Goal: Task Accomplishment & Management: Use online tool/utility

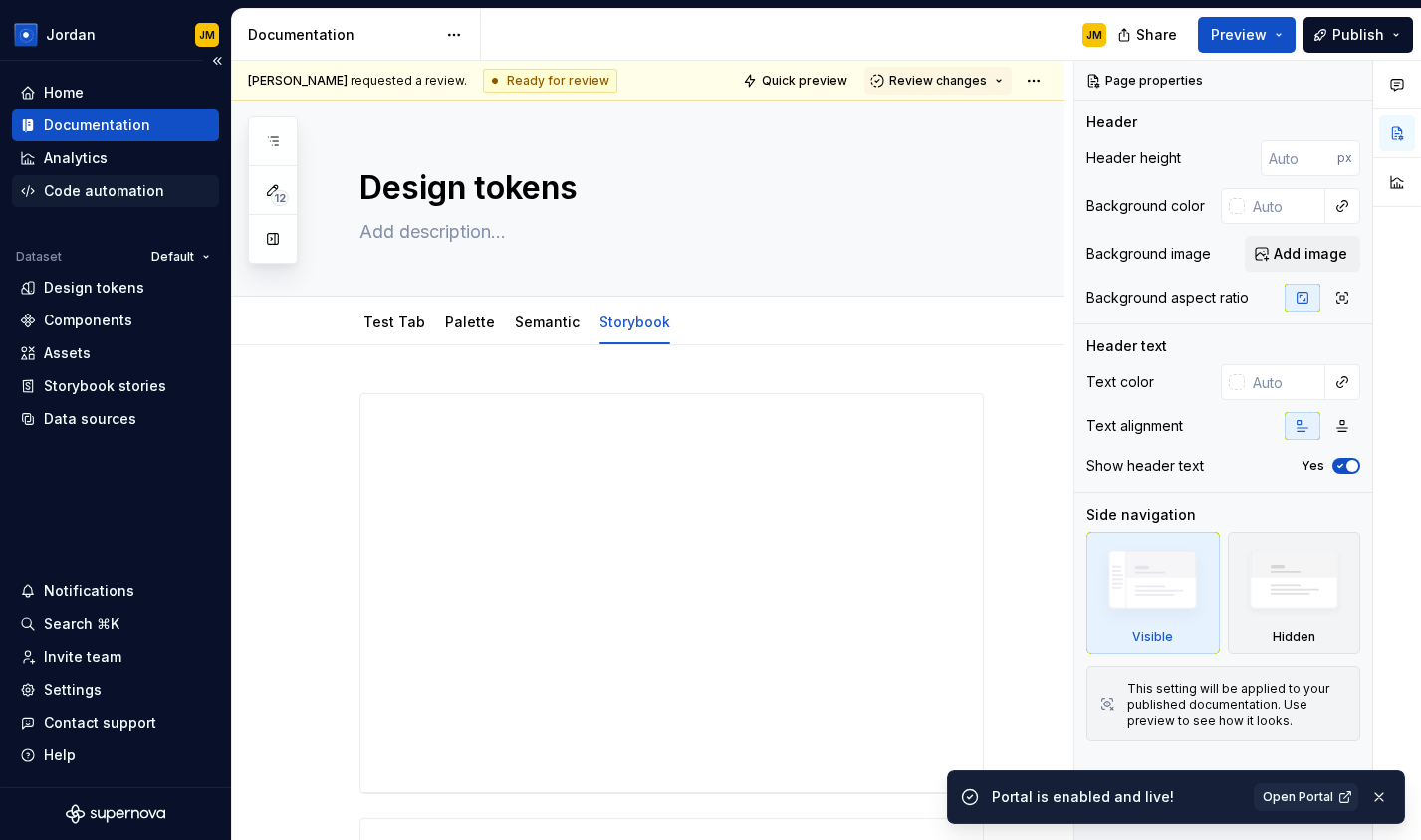
click at [137, 195] on div "Code automation" at bounding box center [104, 191] width 121 height 20
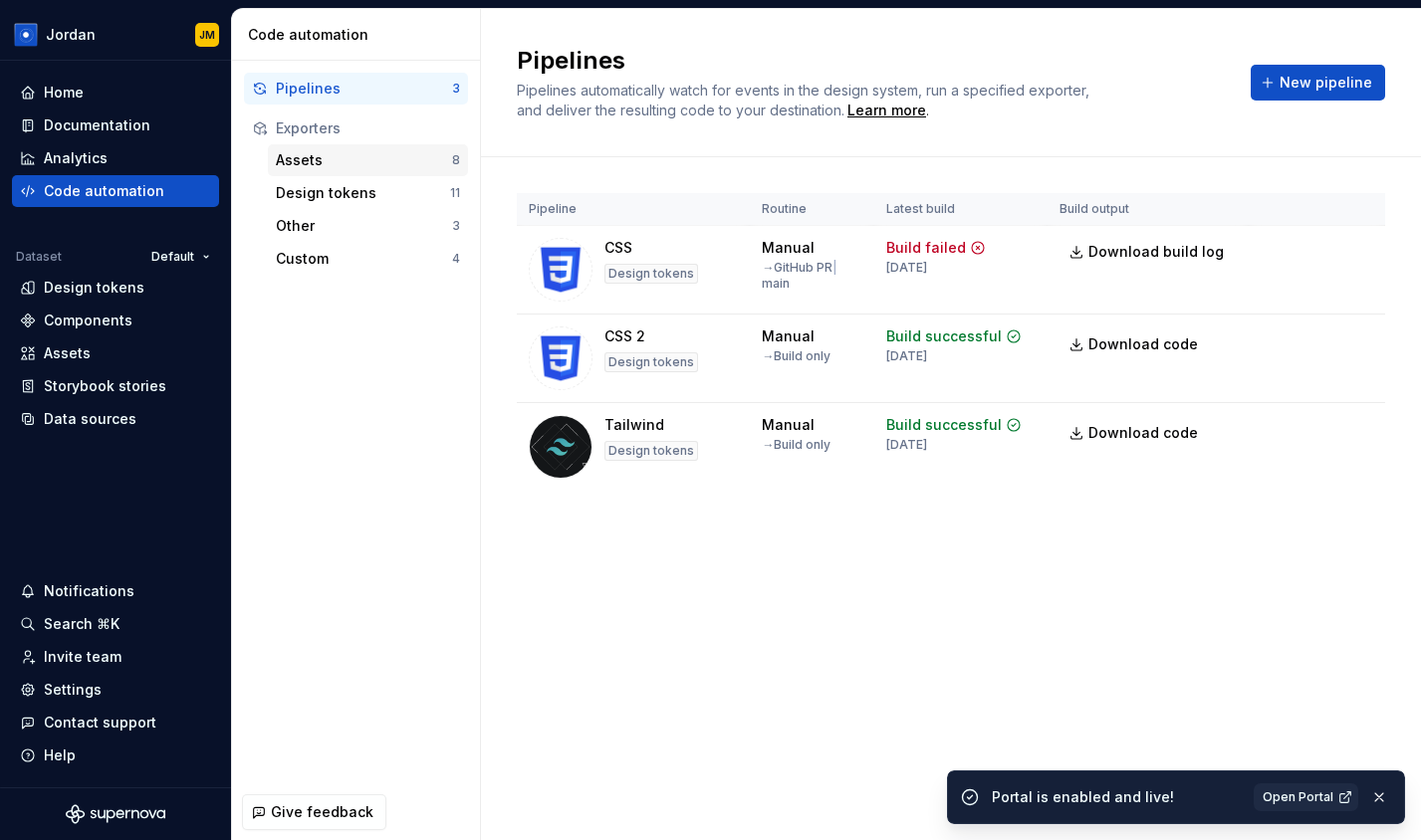
click at [332, 153] on div "Assets" at bounding box center [364, 160] width 176 height 20
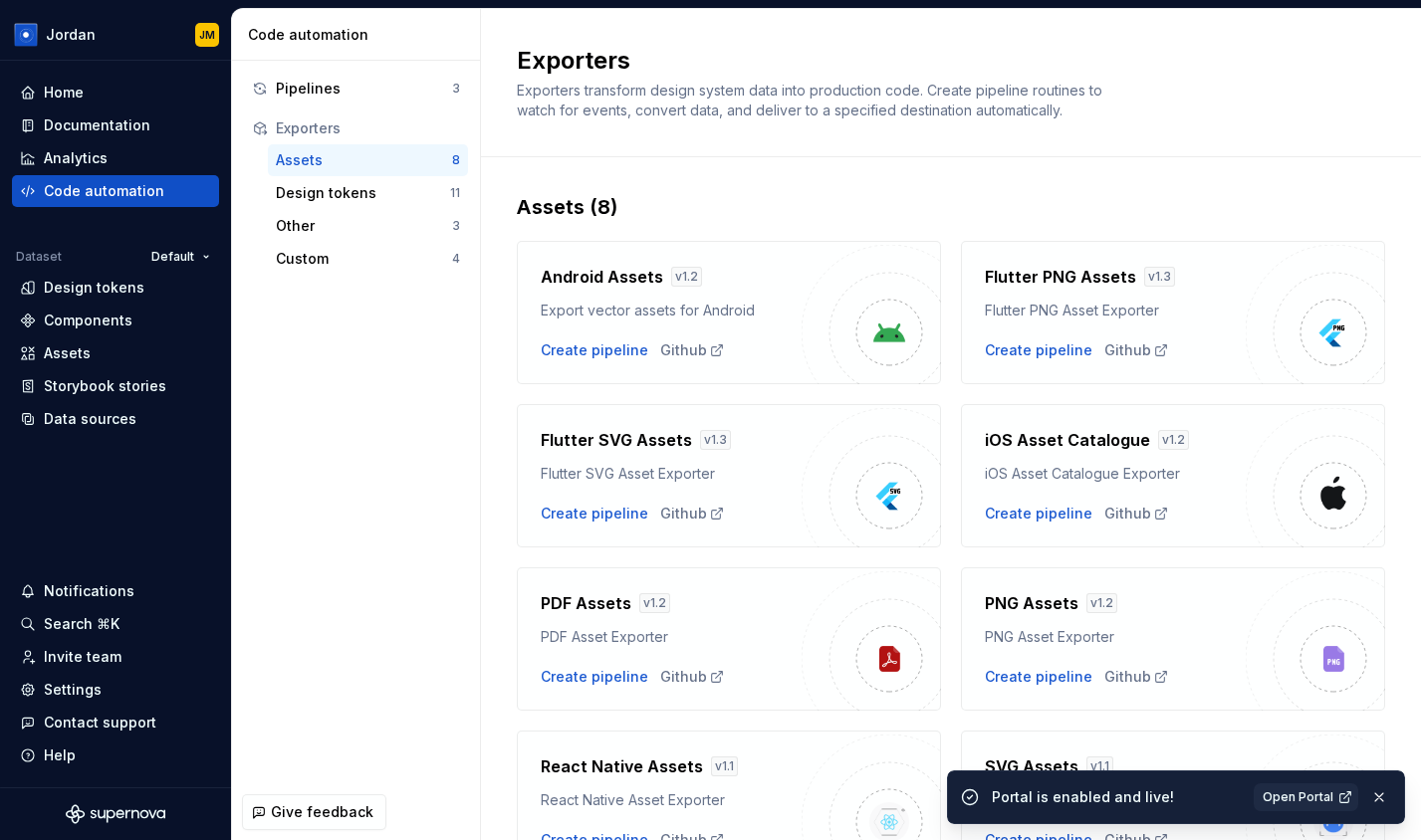
scroll to position [110, 0]
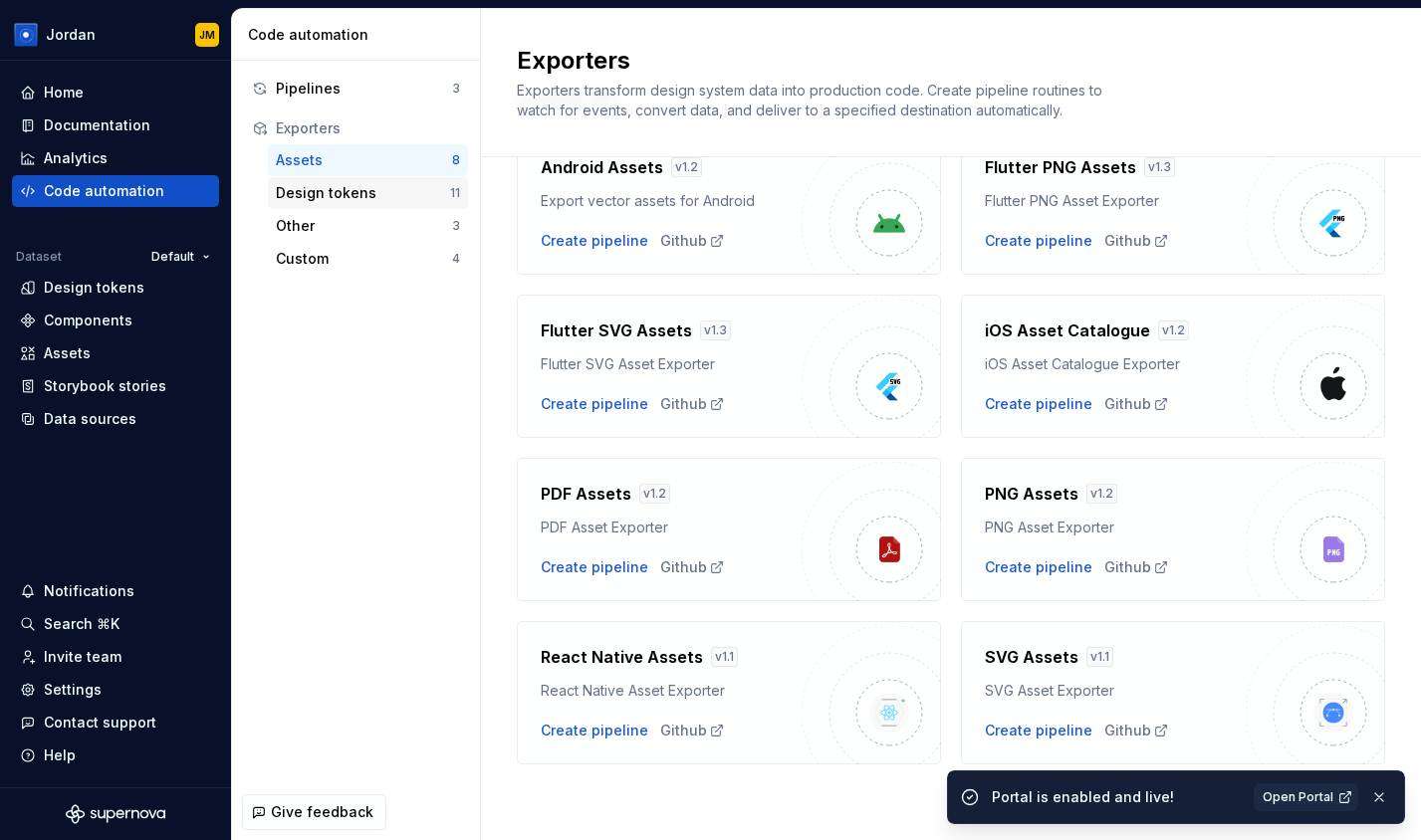
click at [337, 195] on div "Design tokens" at bounding box center [363, 193] width 174 height 20
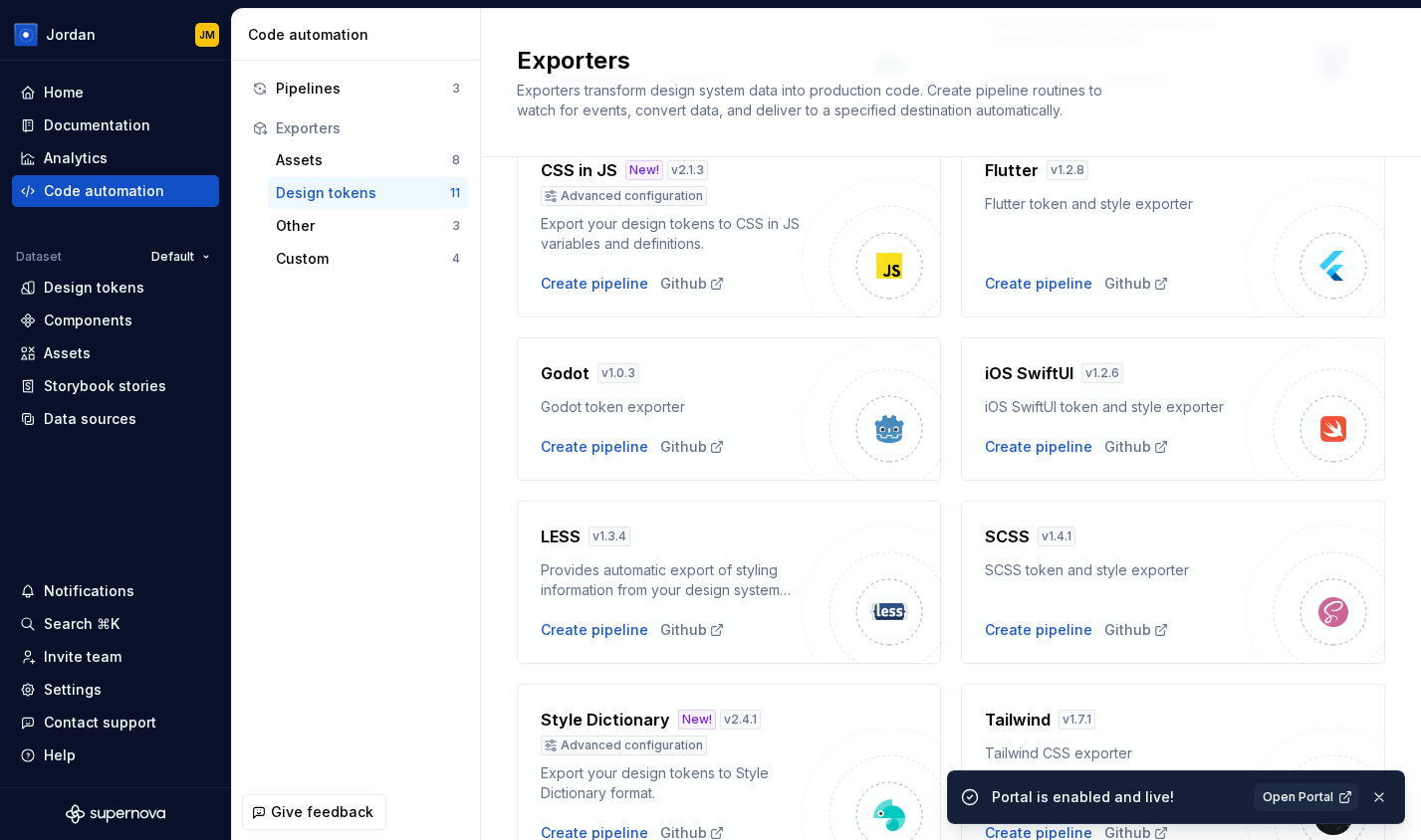
scroll to position [303, 0]
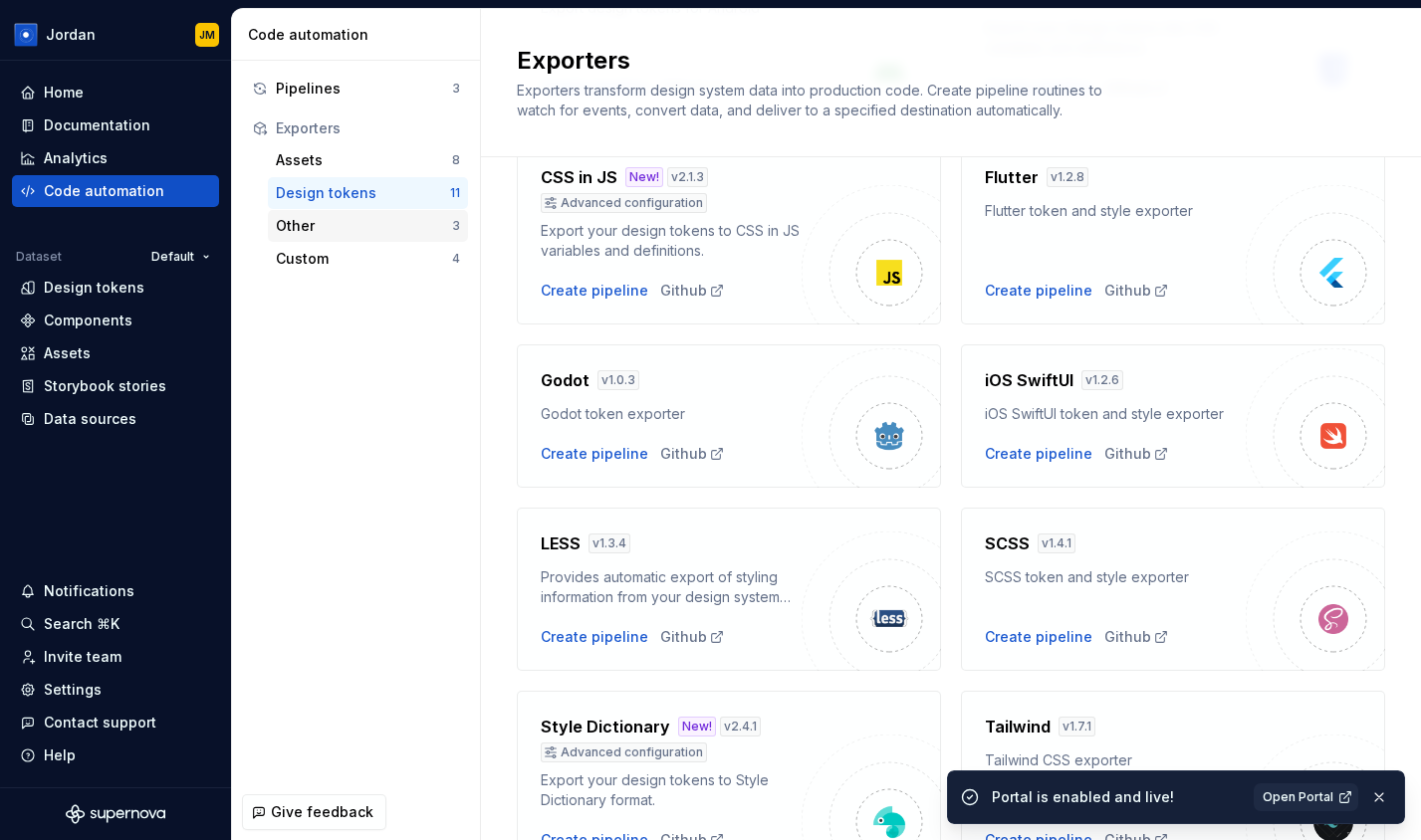
click at [379, 234] on div "Other" at bounding box center [364, 226] width 176 height 20
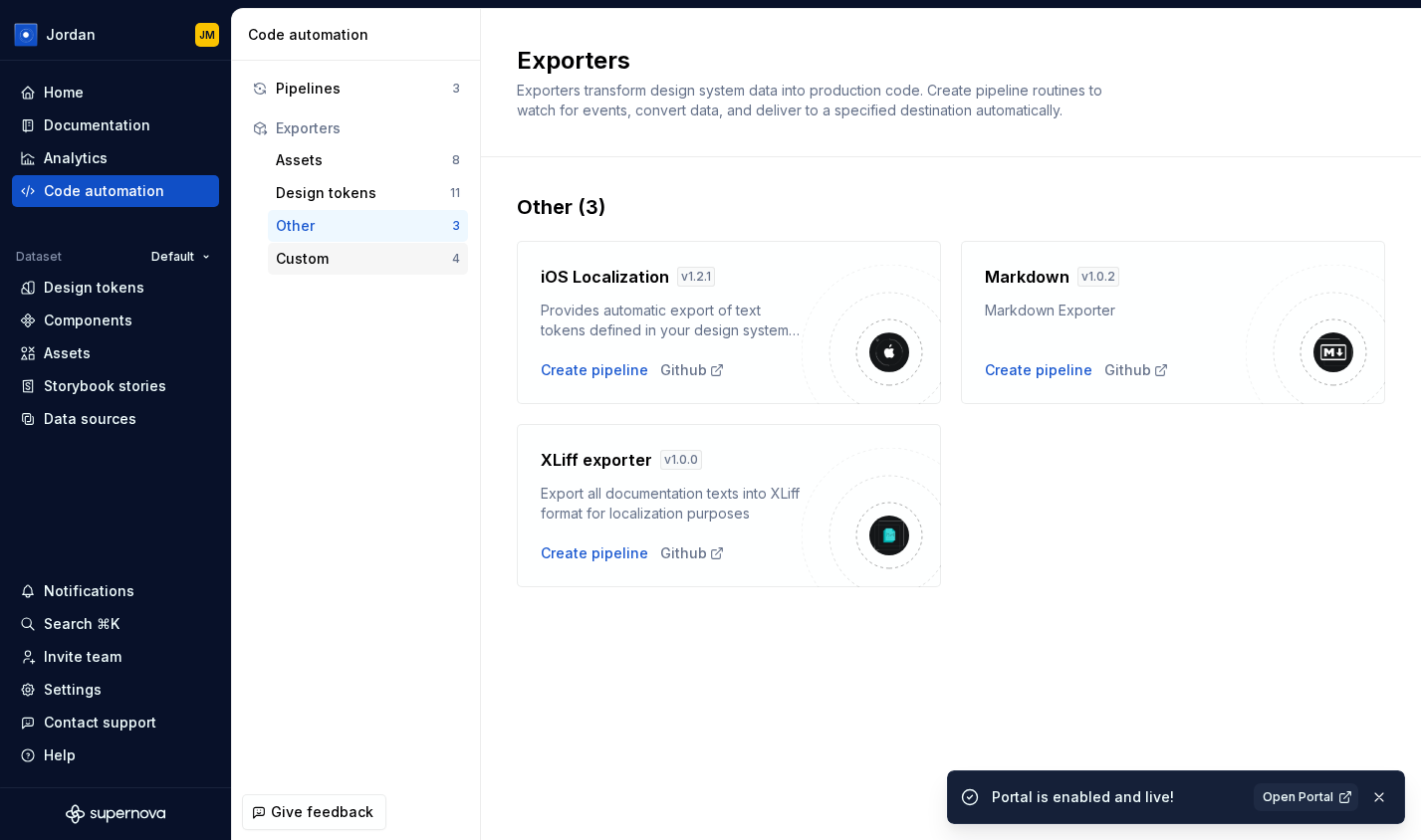
click at [363, 264] on div "Custom" at bounding box center [364, 259] width 176 height 20
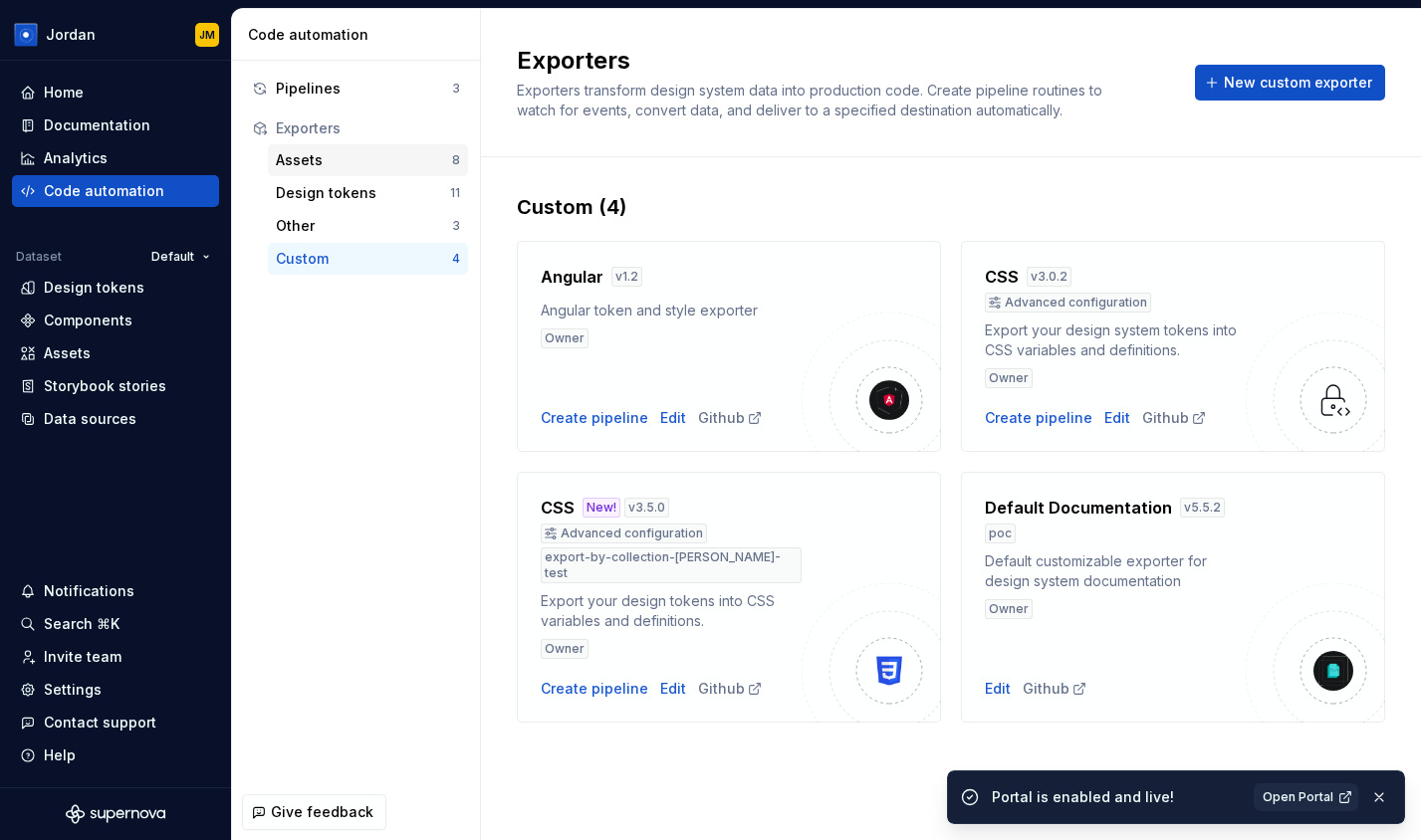
click at [365, 153] on div "Assets" at bounding box center [364, 160] width 176 height 20
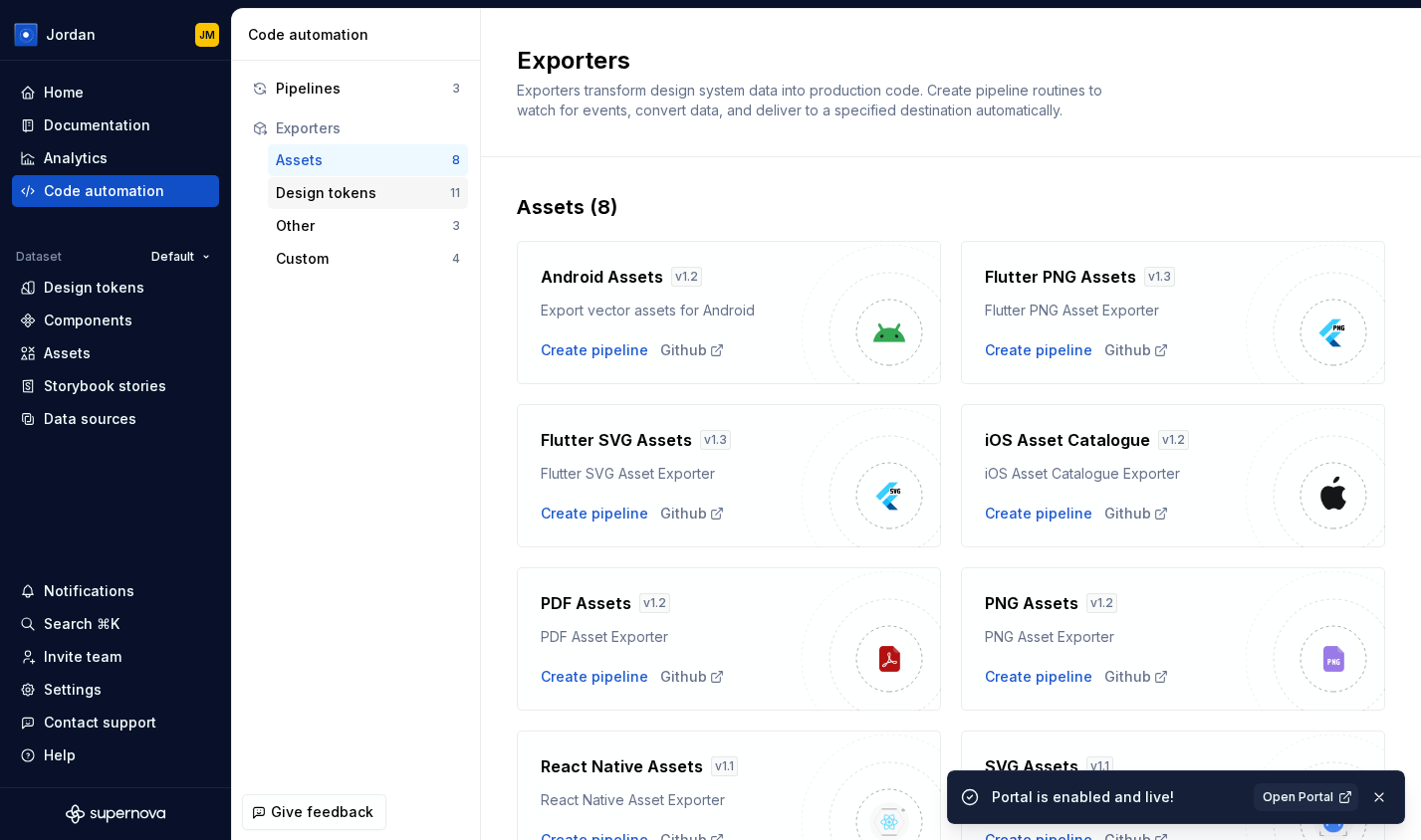
click at [368, 188] on div "Design tokens" at bounding box center [363, 193] width 174 height 20
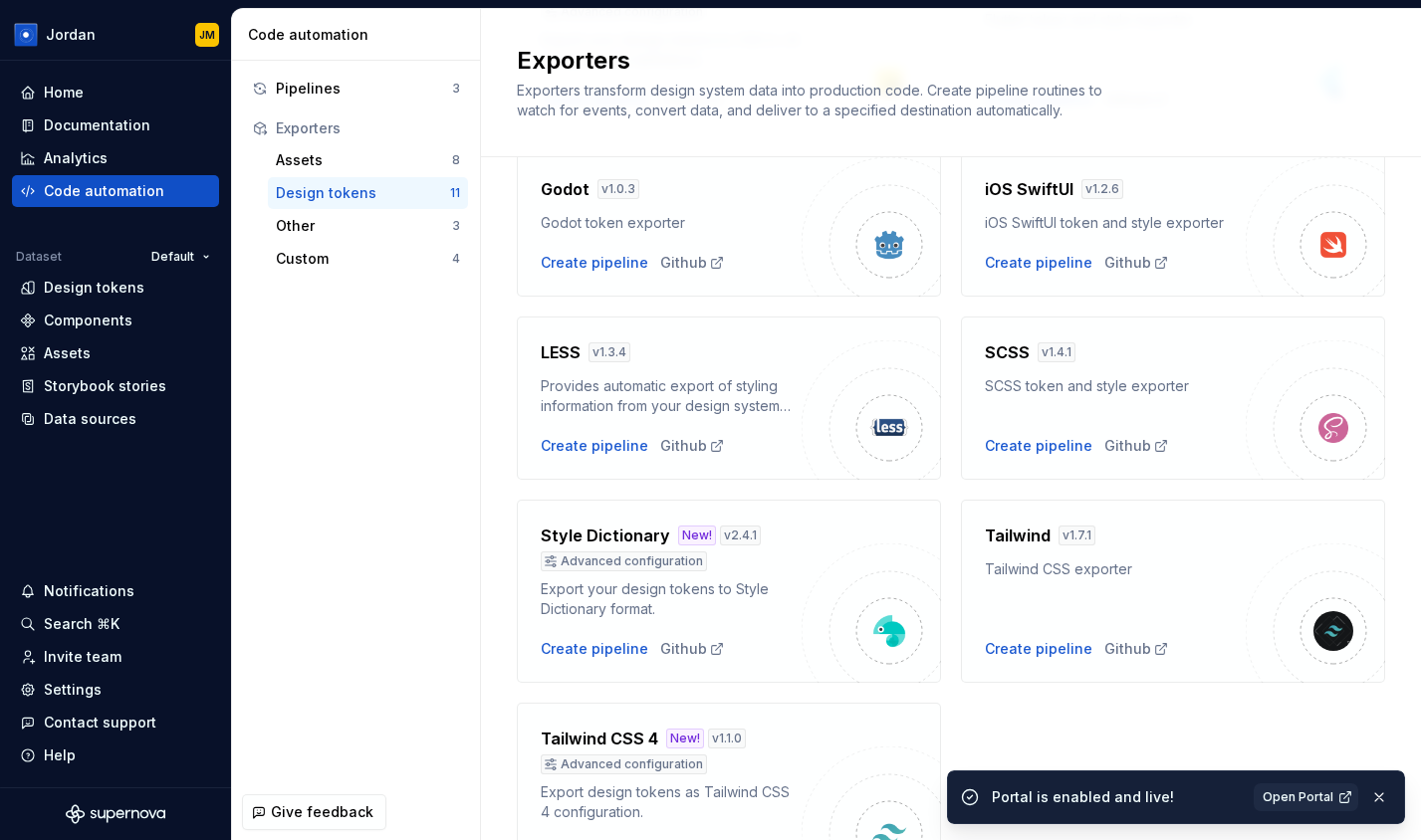
scroll to position [558, 0]
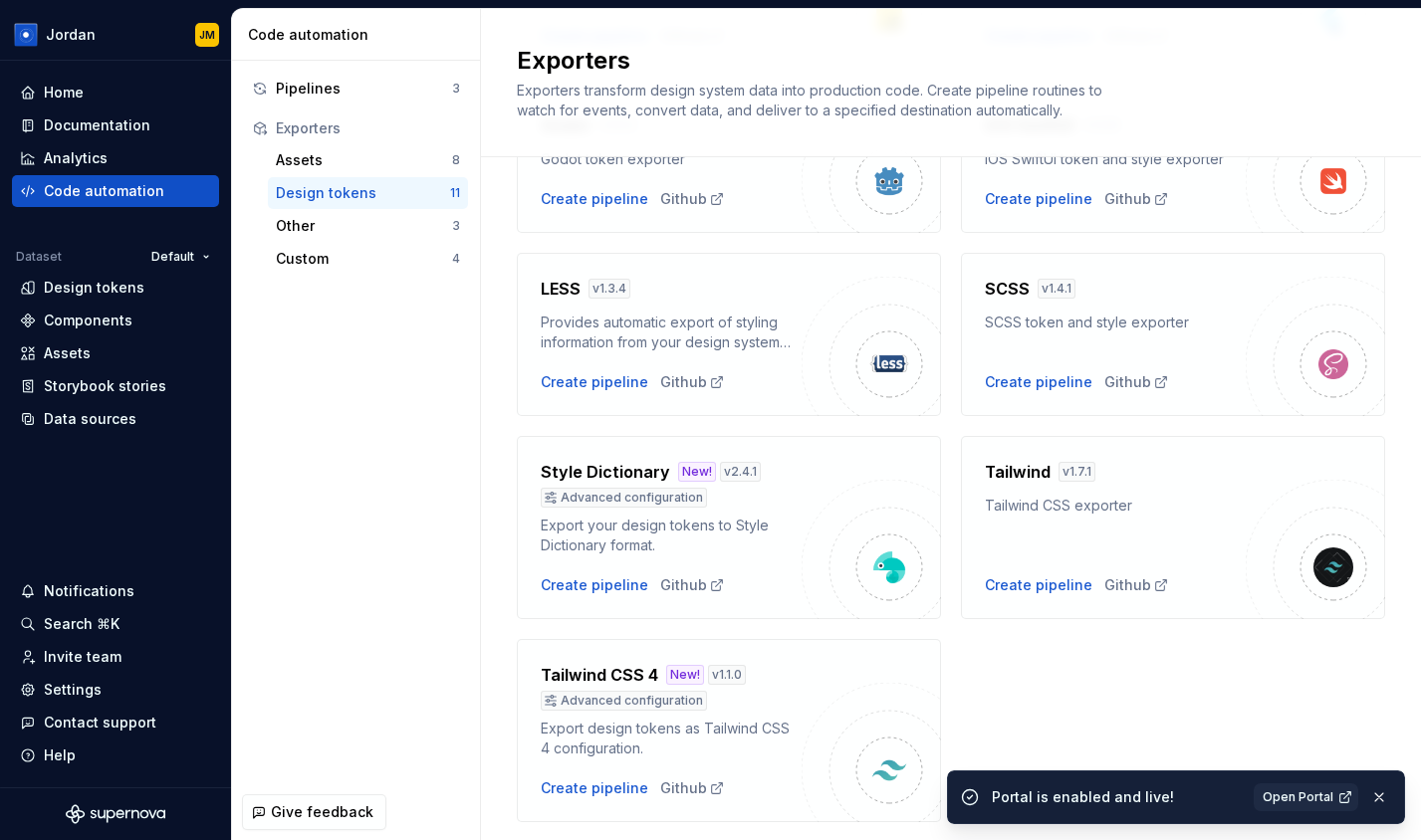
click at [878, 579] on img at bounding box center [889, 568] width 40 height 40
click at [609, 583] on div "Create pipeline" at bounding box center [595, 586] width 108 height 20
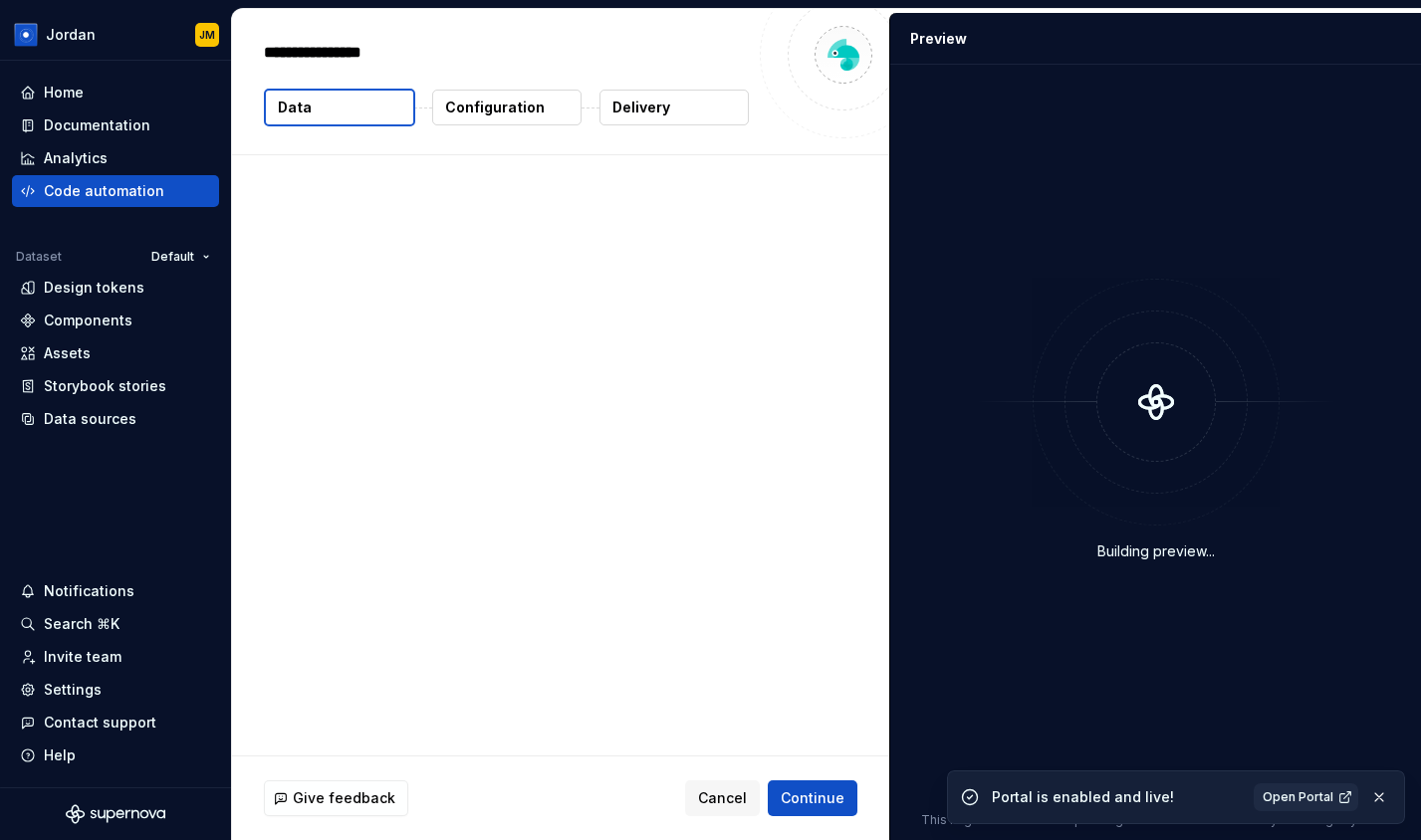
type textarea "*"
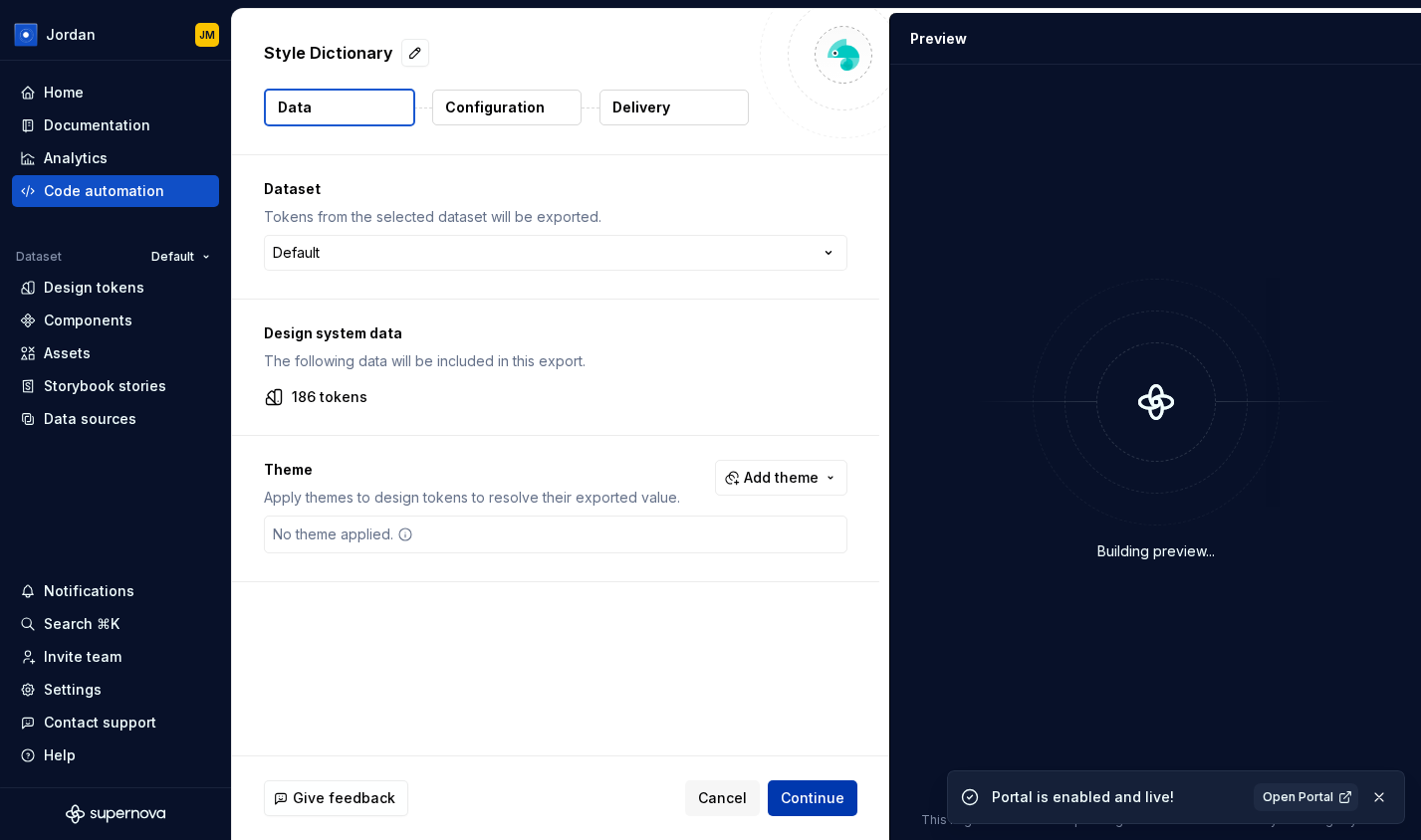
click at [798, 781] on button "Continue" at bounding box center [812, 798] width 90 height 36
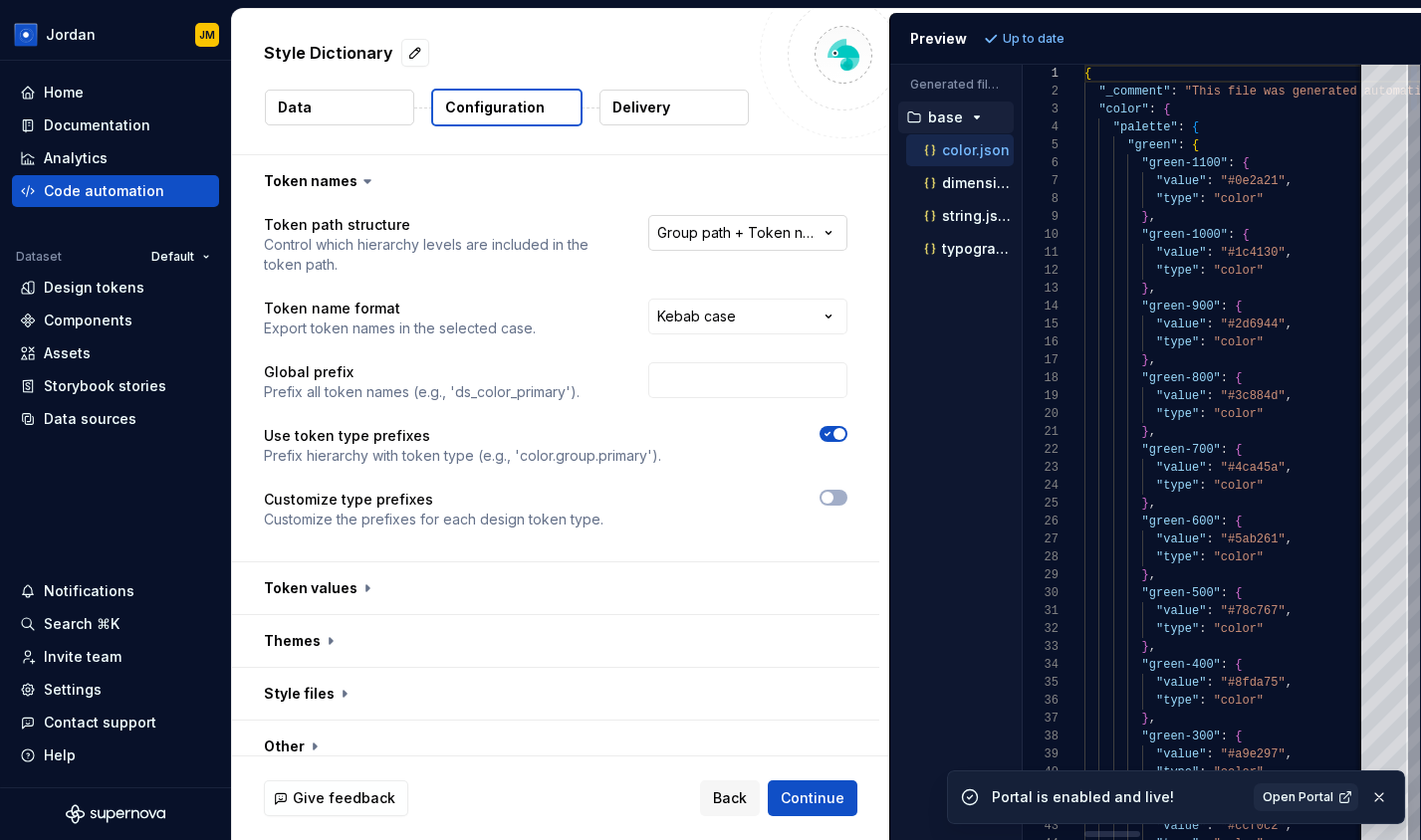
click at [731, 240] on html "**********" at bounding box center [710, 420] width 1421 height 840
click at [694, 200] on html "**********" at bounding box center [710, 420] width 1421 height 840
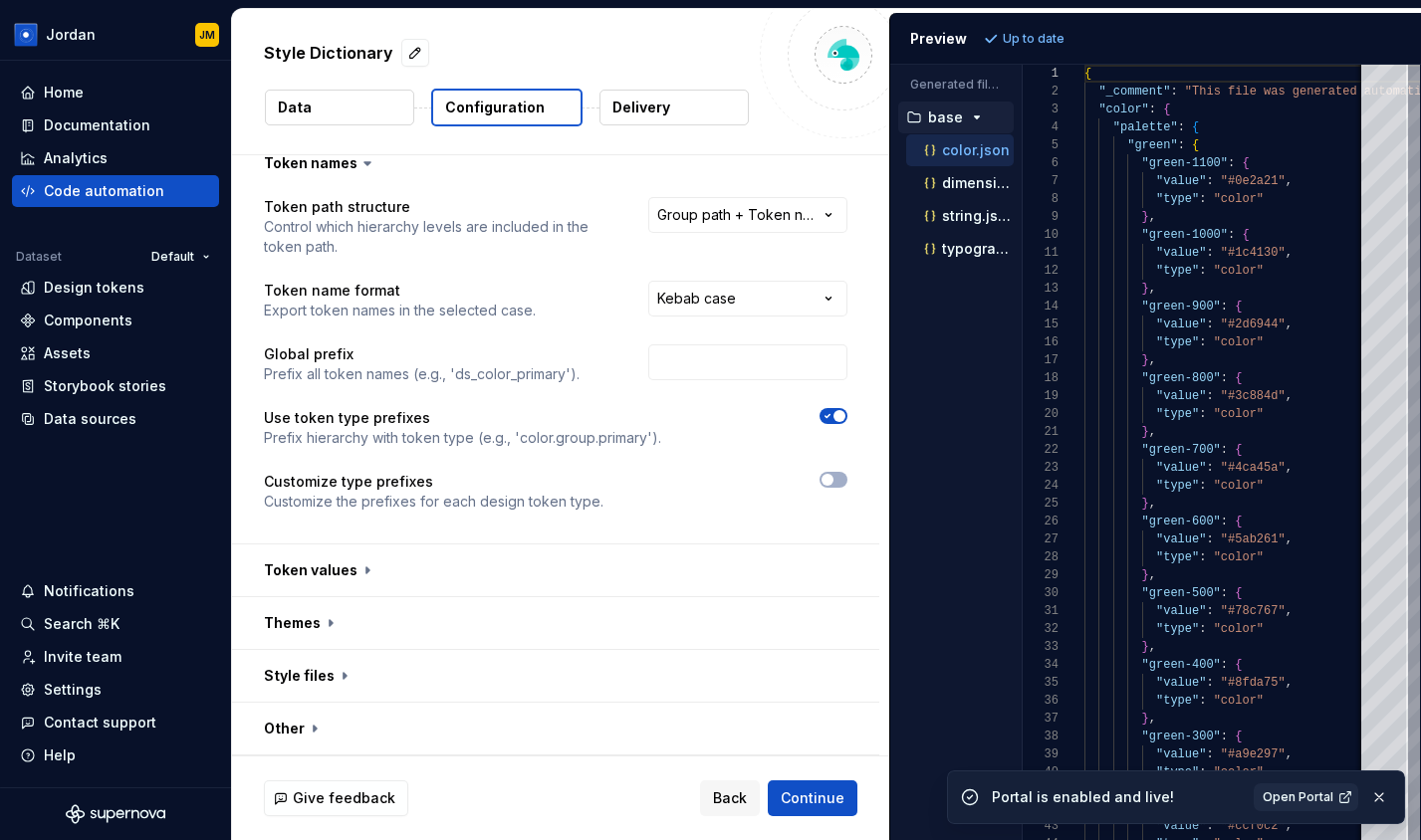
click at [675, 119] on button "Delivery" at bounding box center [675, 108] width 149 height 36
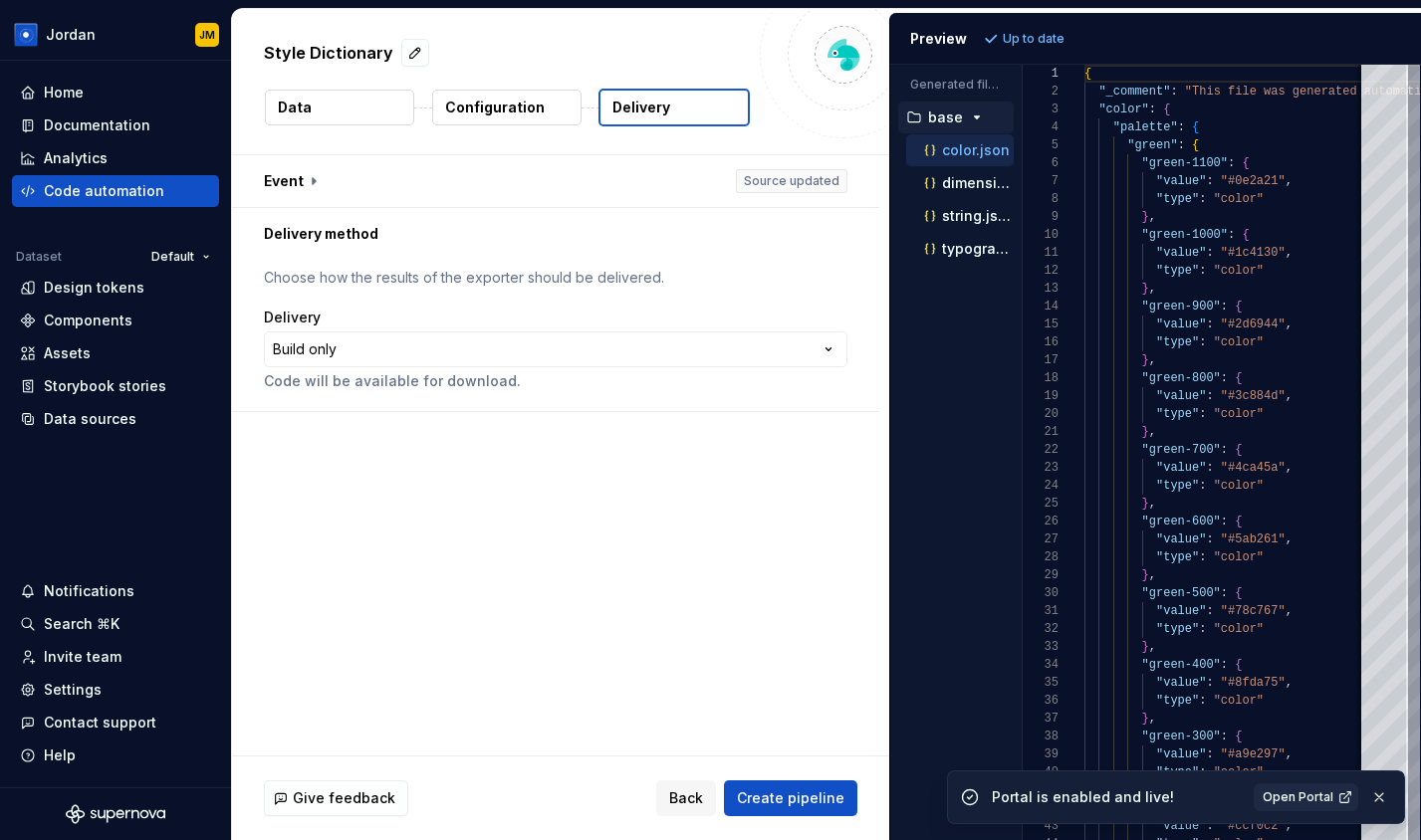
click at [504, 98] on p "Configuration" at bounding box center [495, 108] width 100 height 20
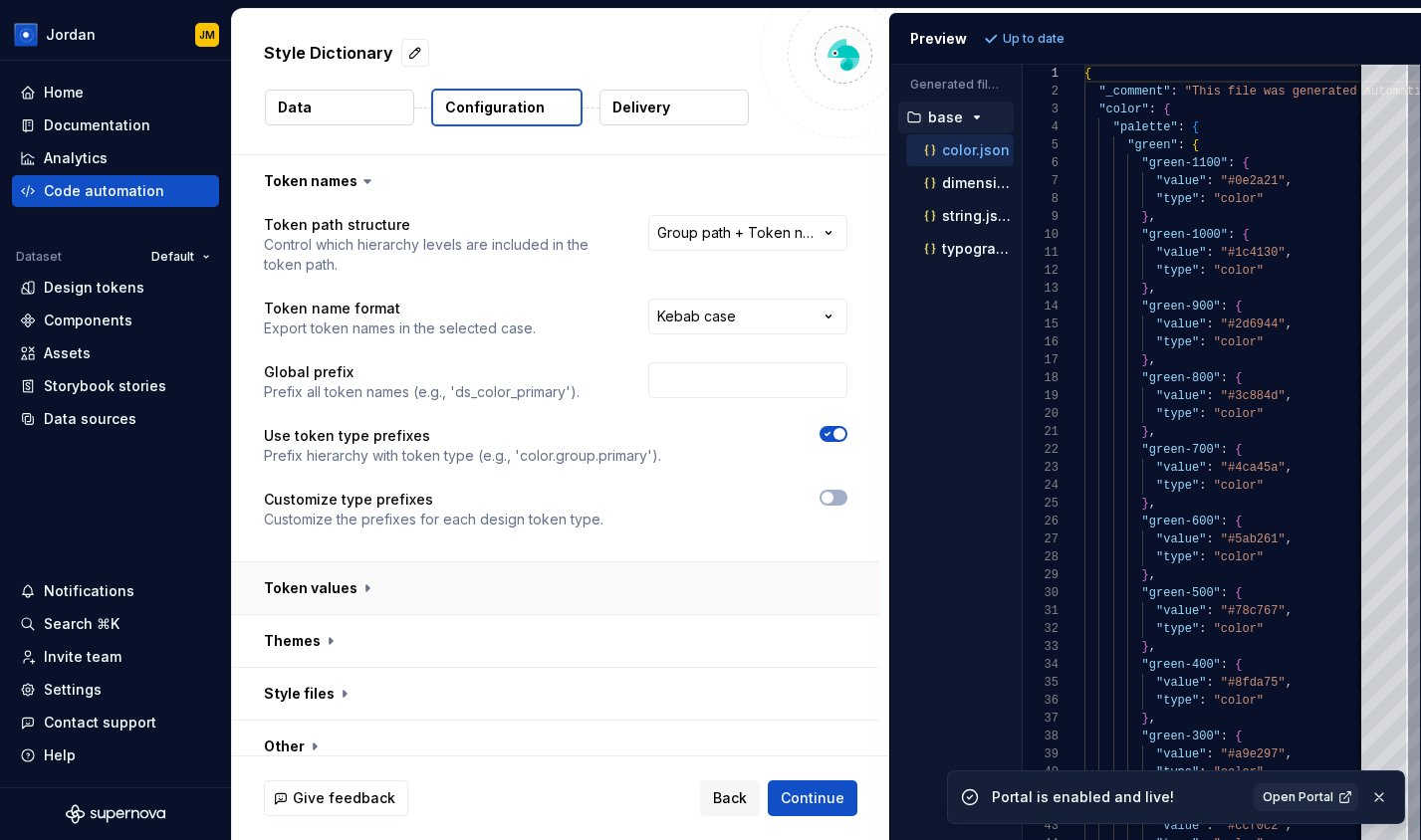
click at [334, 582] on button "button" at bounding box center [556, 589] width 648 height 52
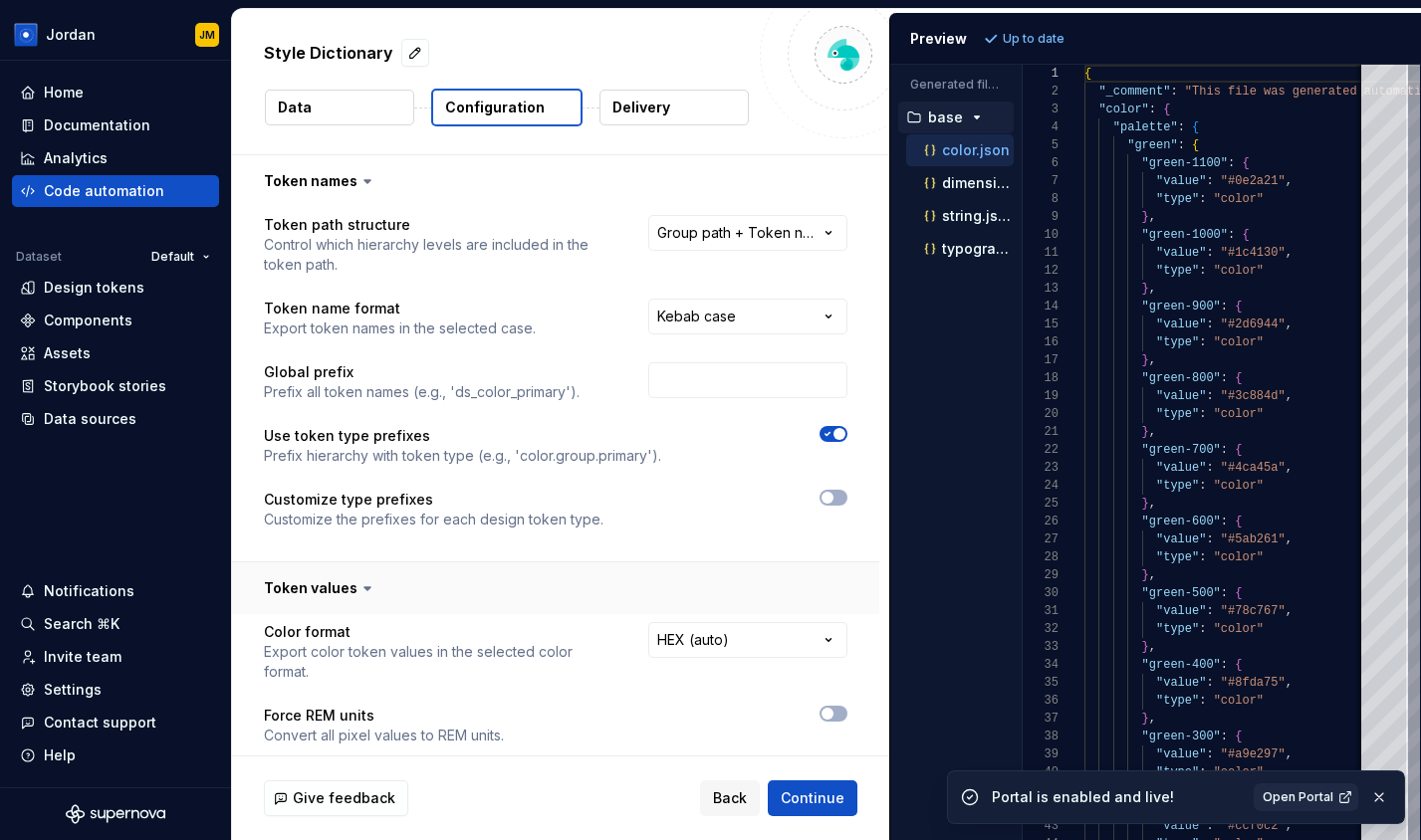
click at [334, 582] on button "button" at bounding box center [556, 589] width 648 height 52
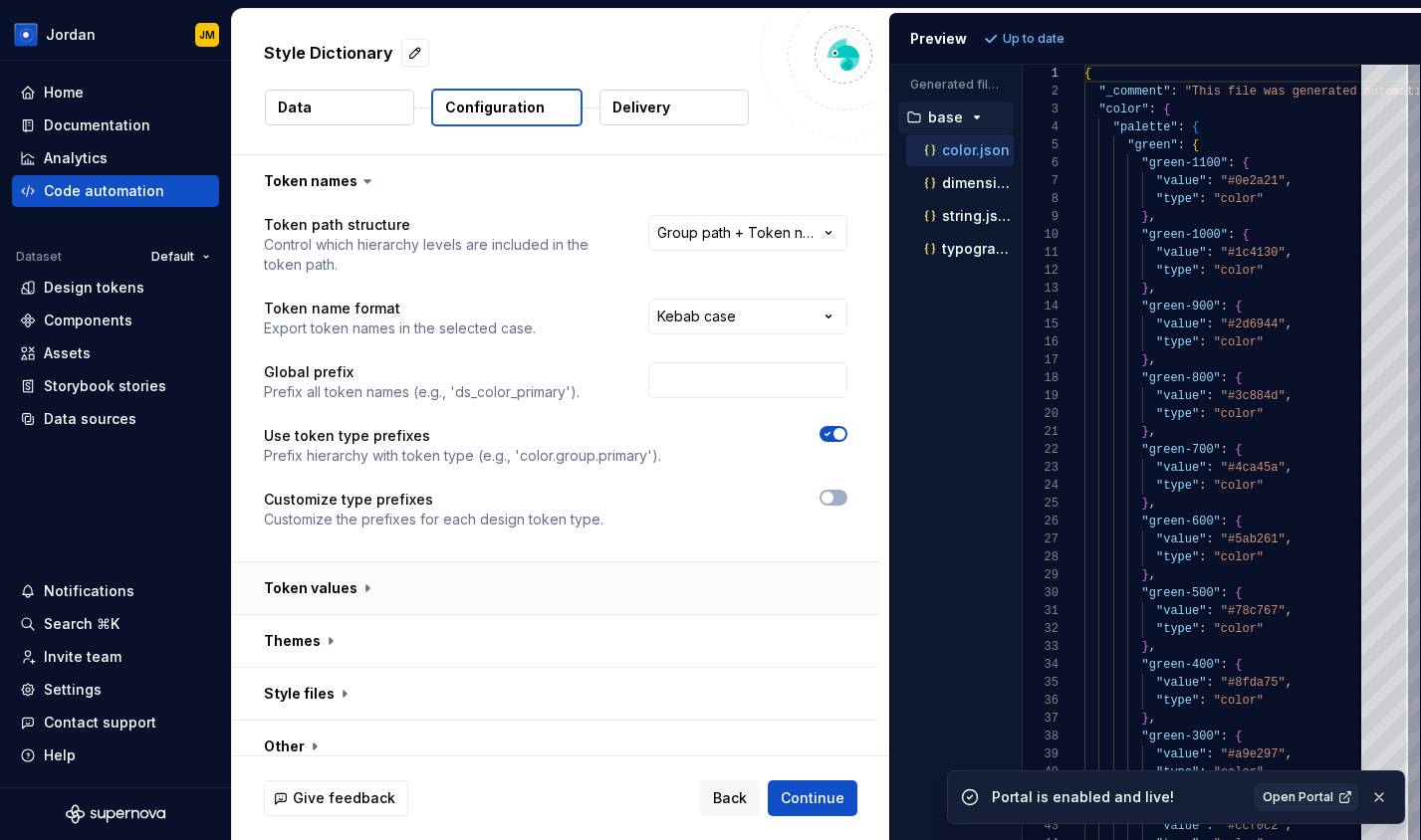
scroll to position [18, 0]
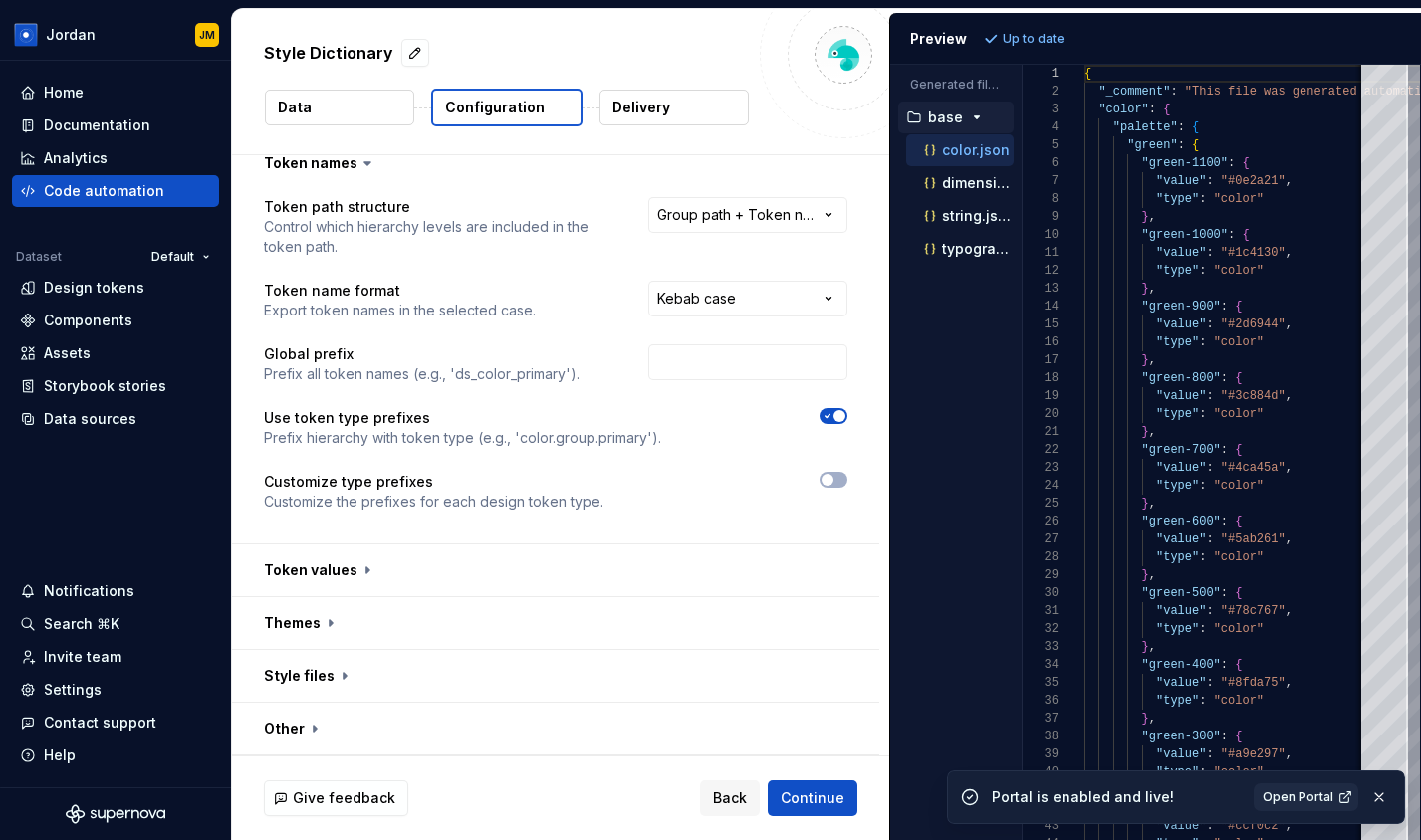
click at [653, 102] on p "Delivery" at bounding box center [642, 108] width 58 height 20
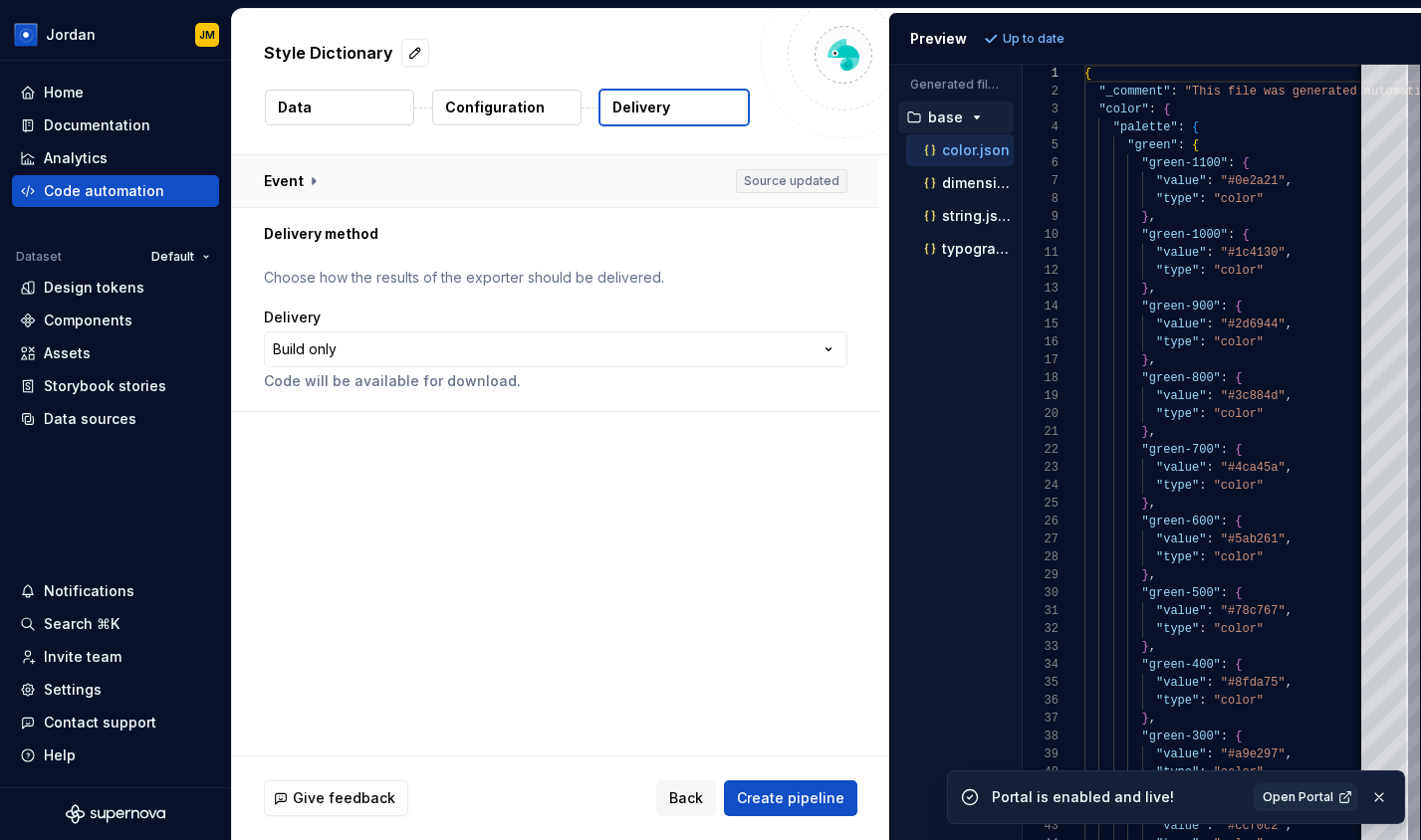
click at [307, 192] on button "button" at bounding box center [556, 181] width 648 height 52
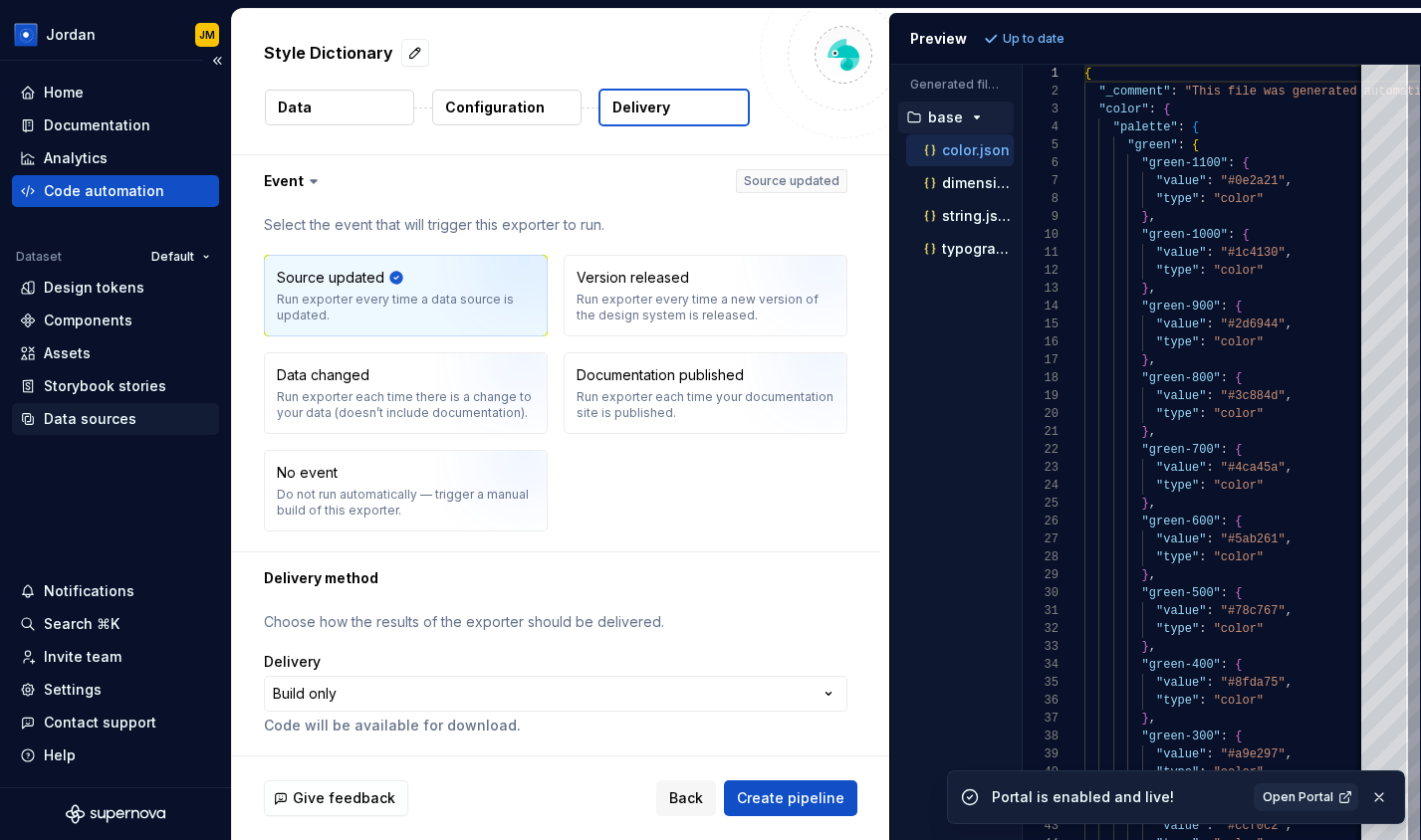
click at [110, 418] on div "Data sources" at bounding box center [90, 420] width 93 height 20
